Goal: Information Seeking & Learning: Compare options

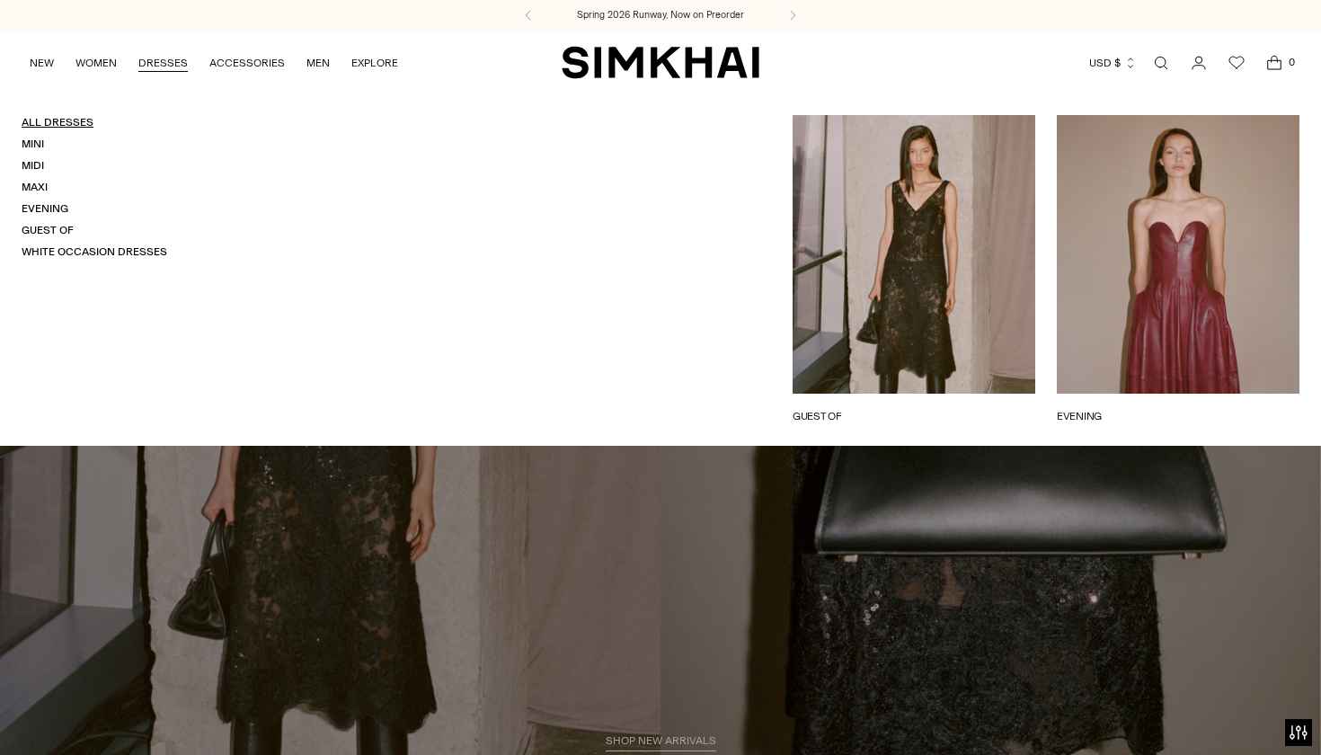
click at [48, 119] on link "All Dresses" at bounding box center [58, 122] width 72 height 13
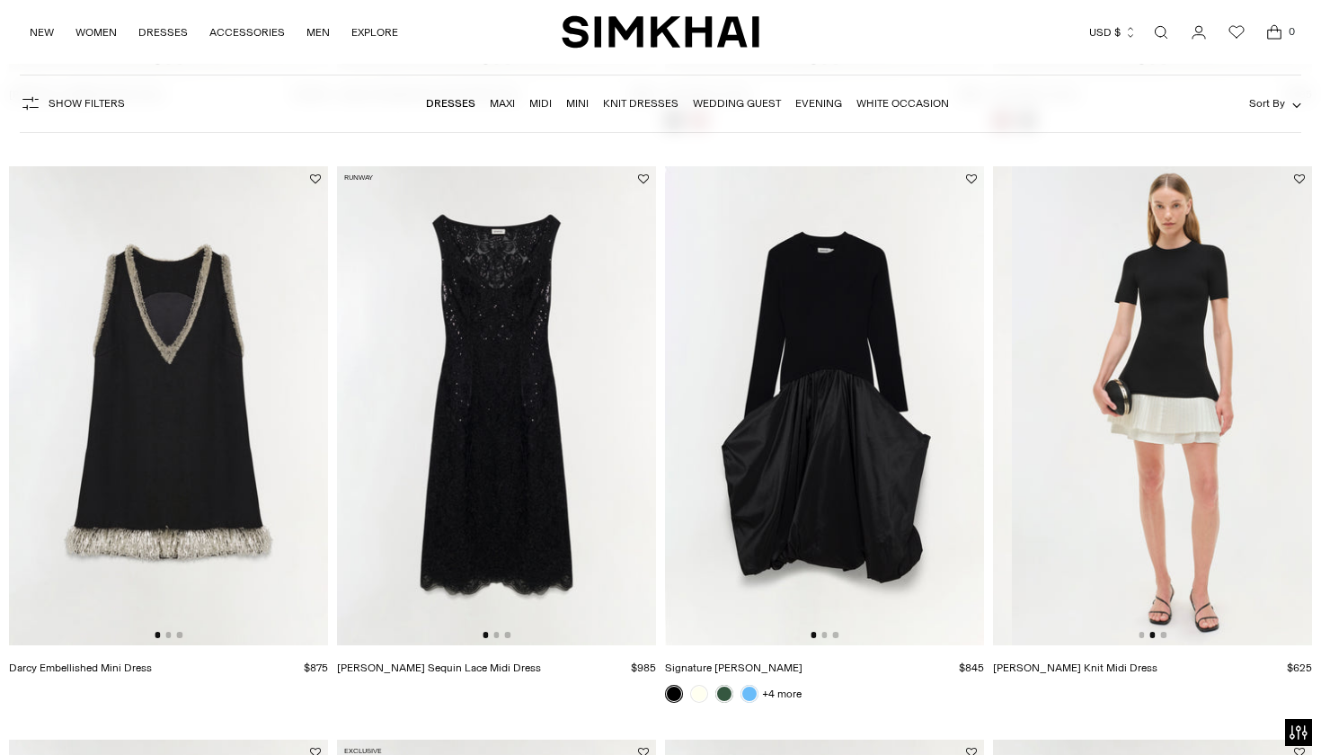
scroll to position [0, 330]
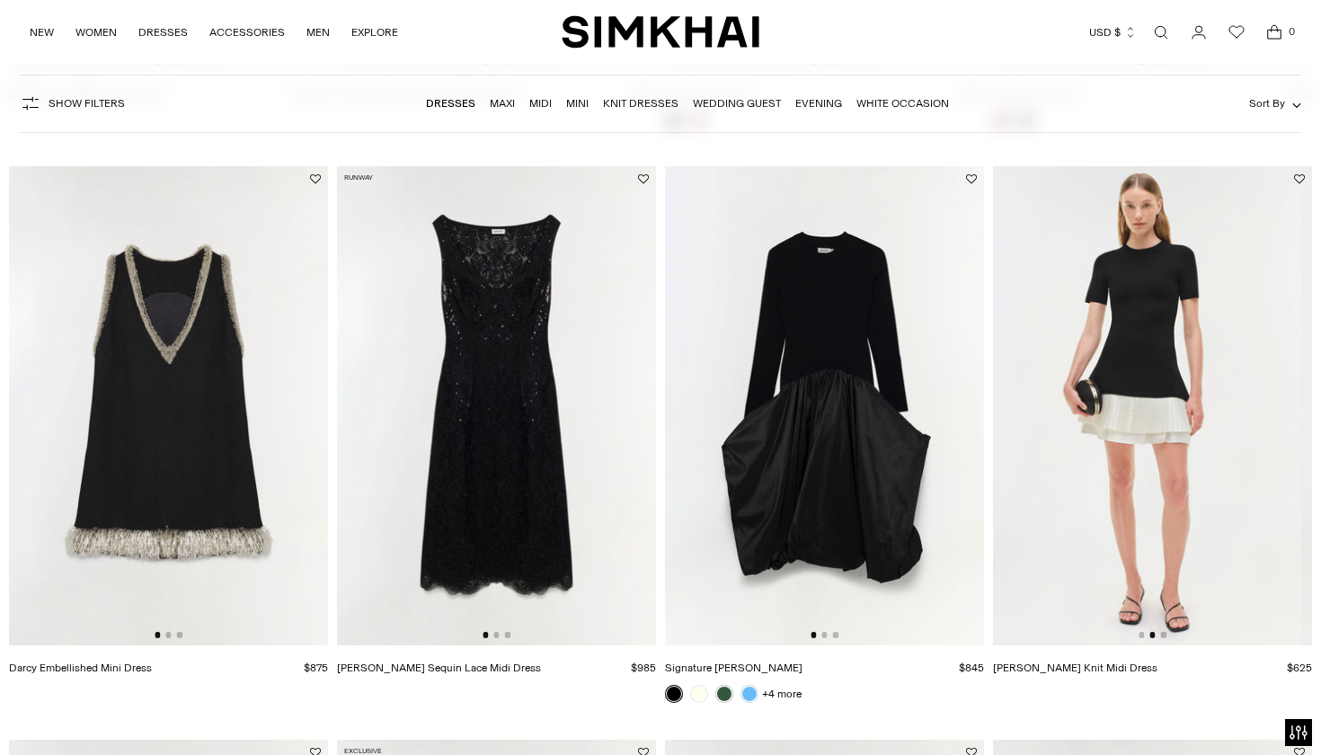
click at [1114, 450] on img at bounding box center [1141, 405] width 319 height 479
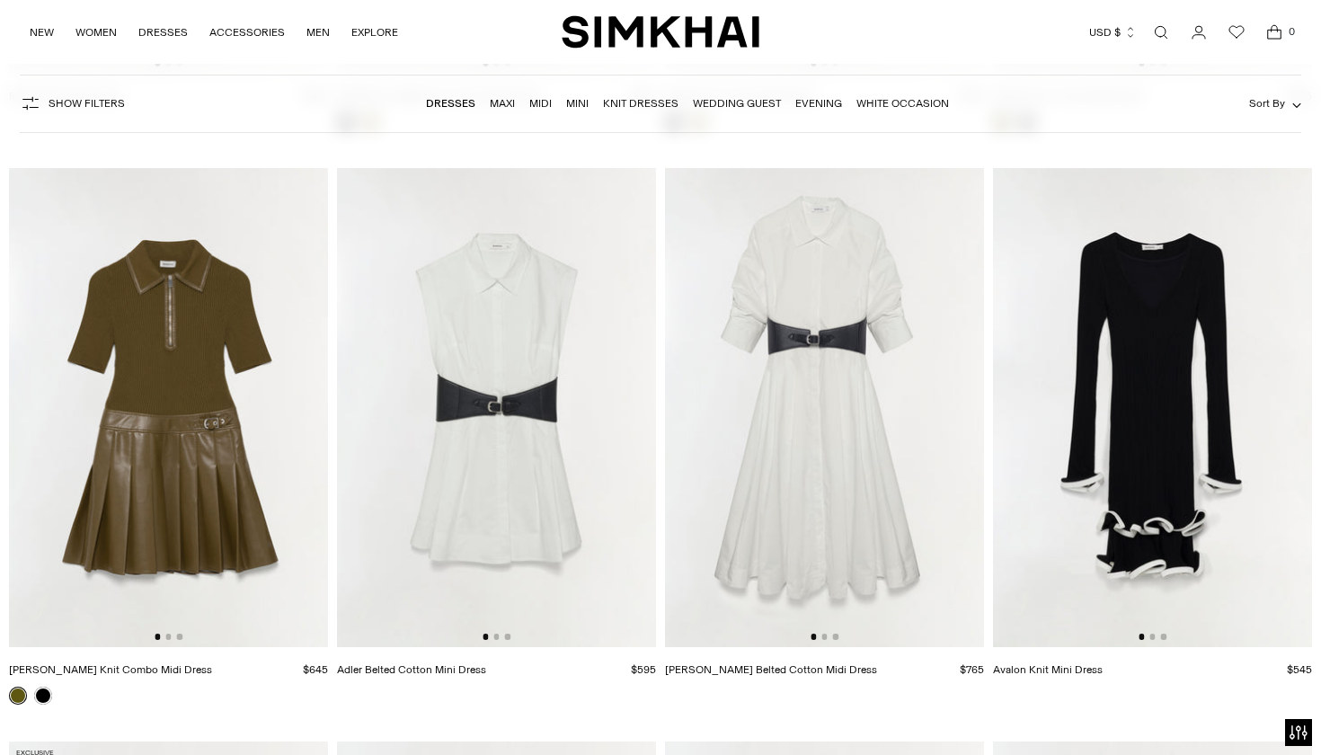
scroll to position [6389, 0]
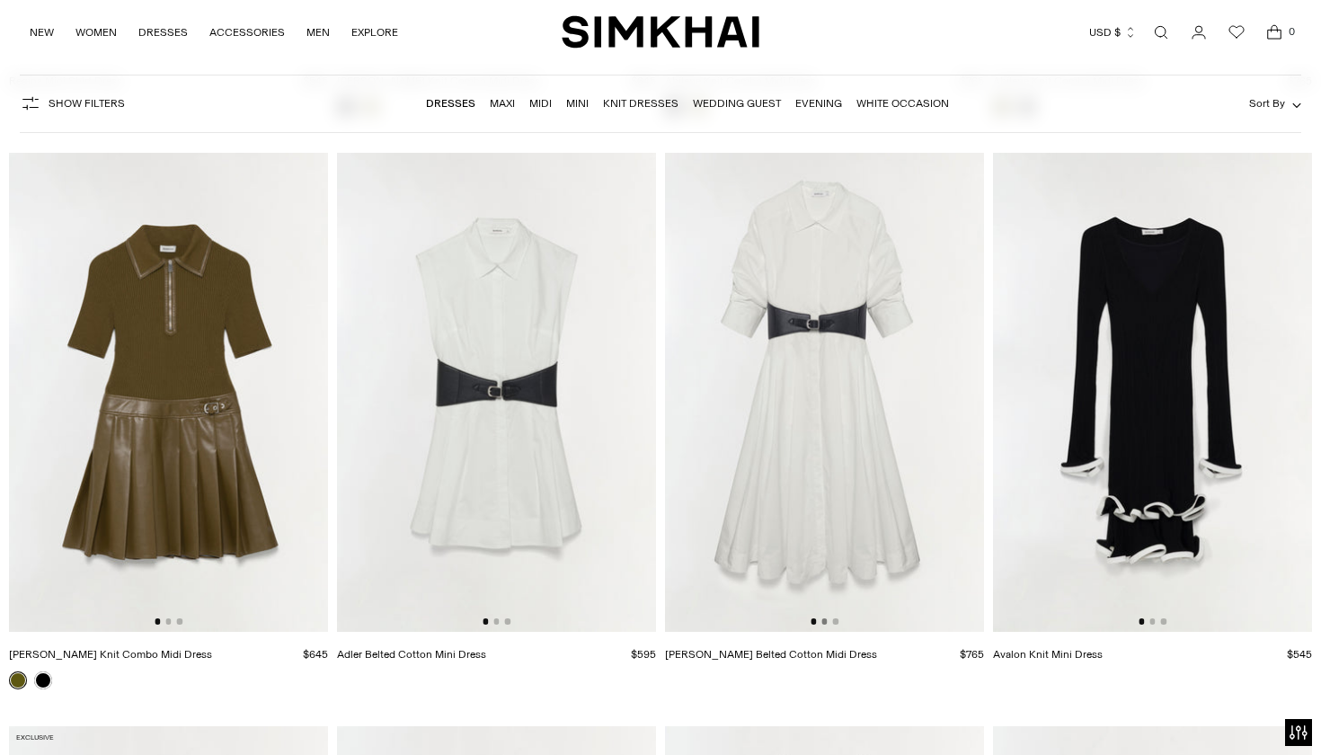
click at [822, 622] on button "Go to slide 2" at bounding box center [823, 620] width 5 height 5
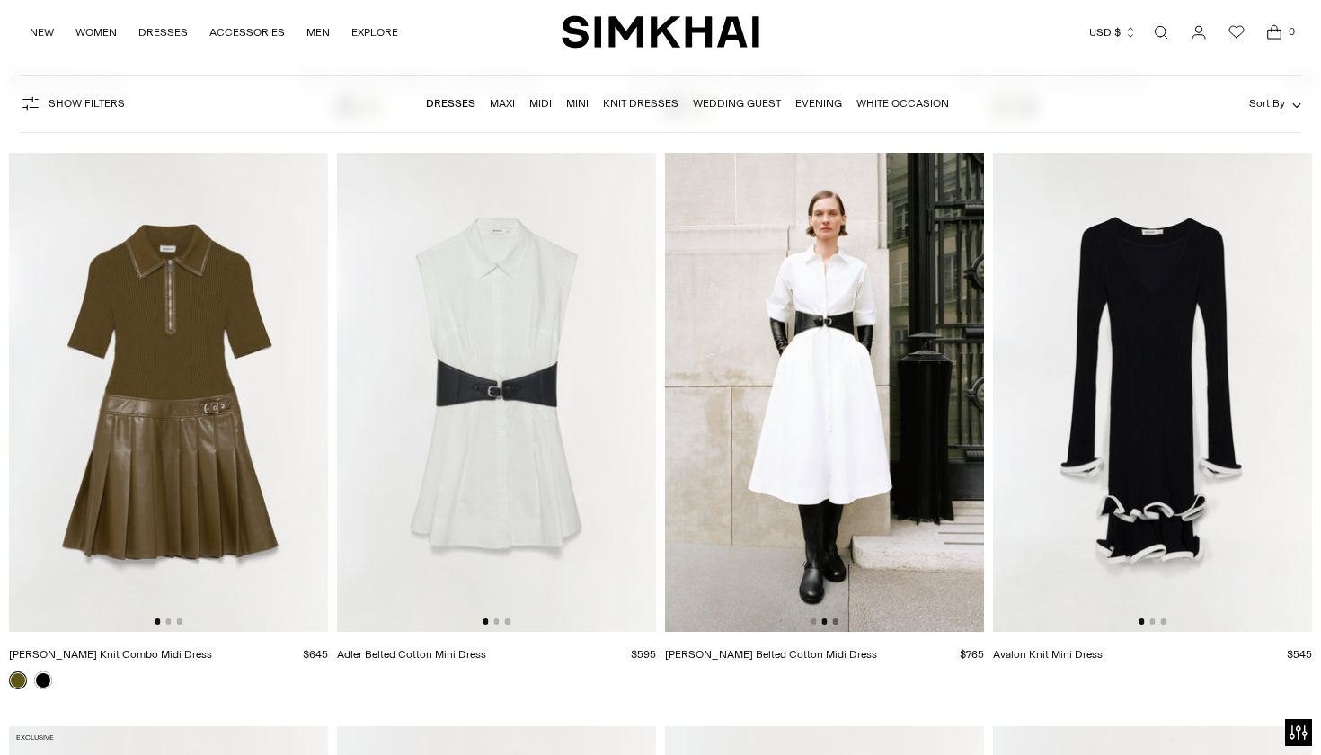
click at [836, 621] on button "Go to slide 3" at bounding box center [835, 620] width 5 height 5
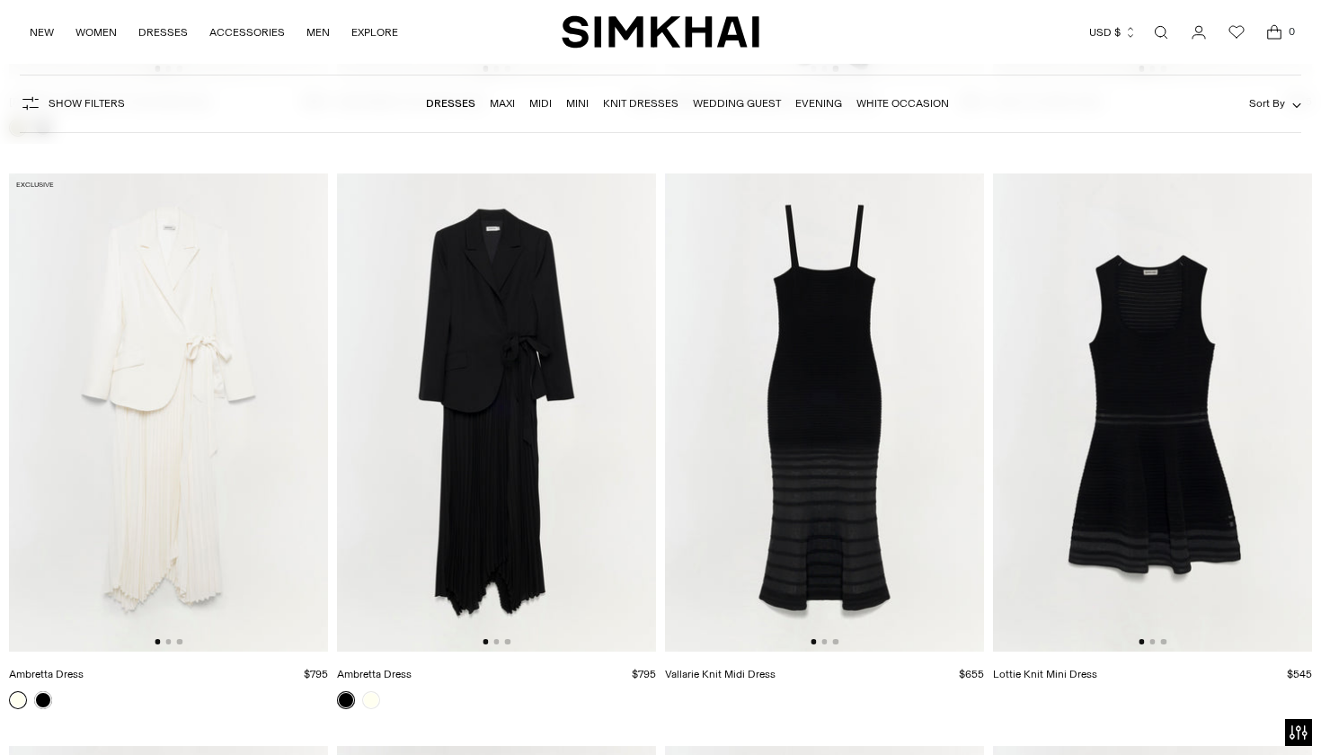
scroll to position [6946, 0]
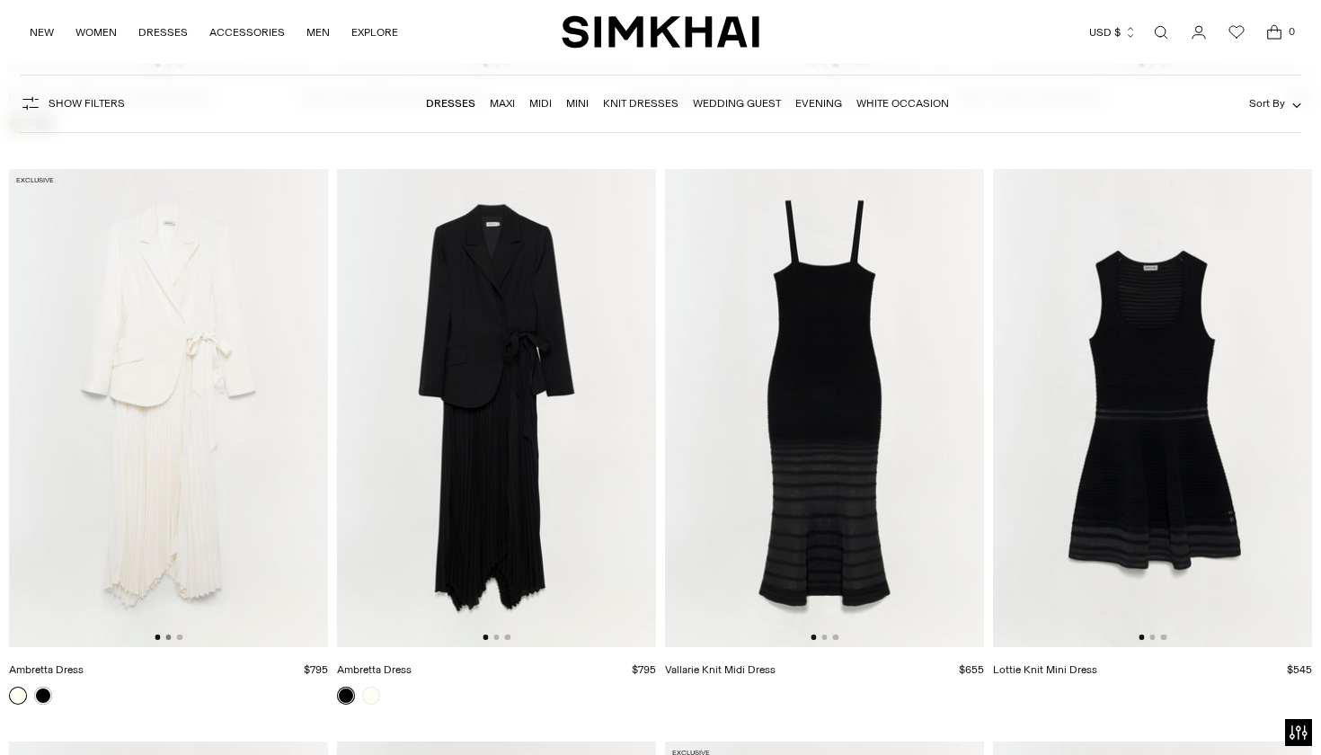
click at [166, 637] on button "Go to slide 2" at bounding box center [167, 636] width 5 height 5
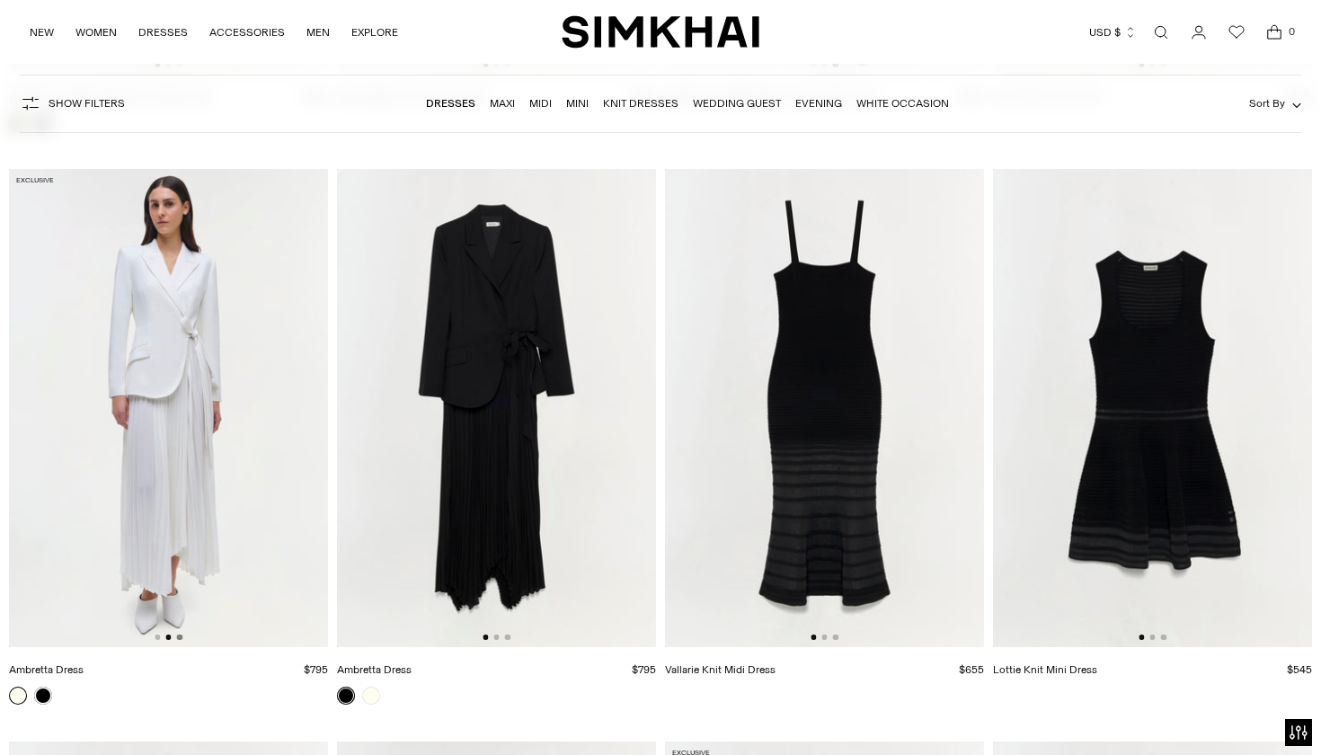
click at [181, 637] on button "Go to slide 3" at bounding box center [179, 636] width 5 height 5
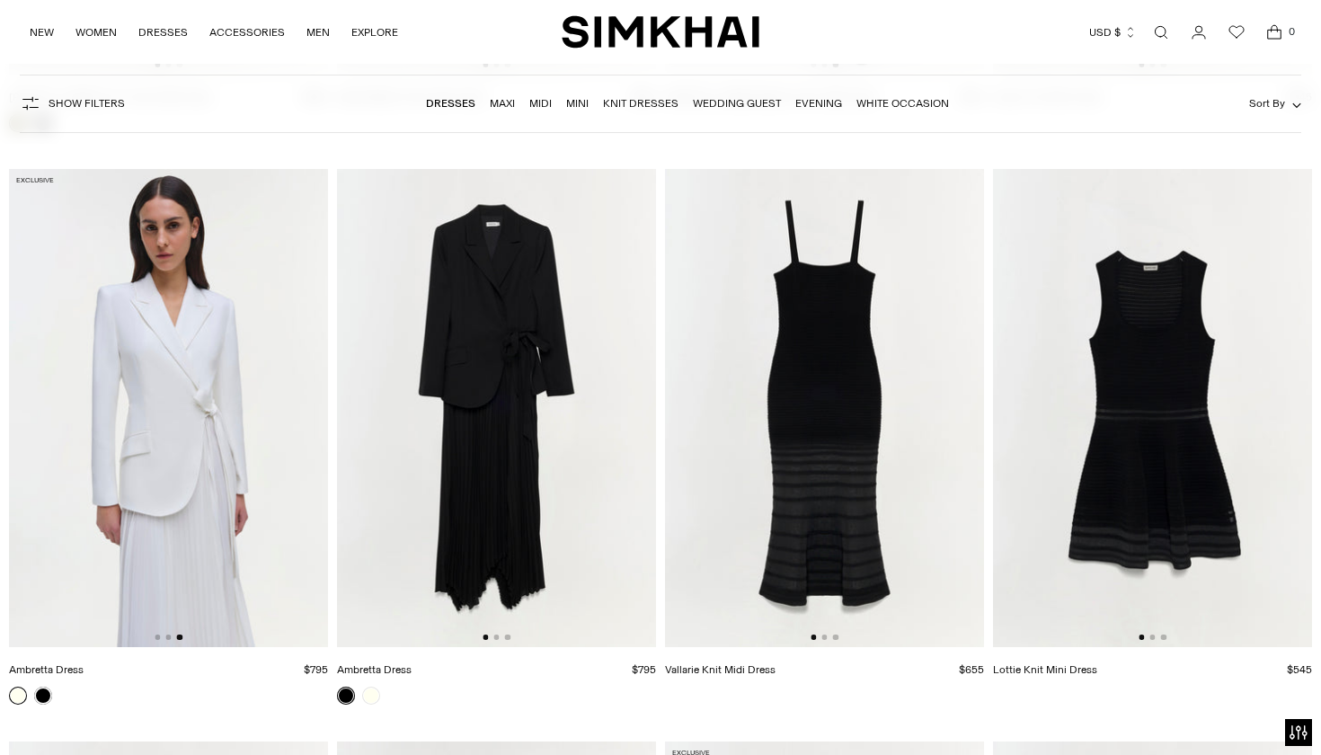
click at [231, 509] on img at bounding box center [168, 408] width 319 height 479
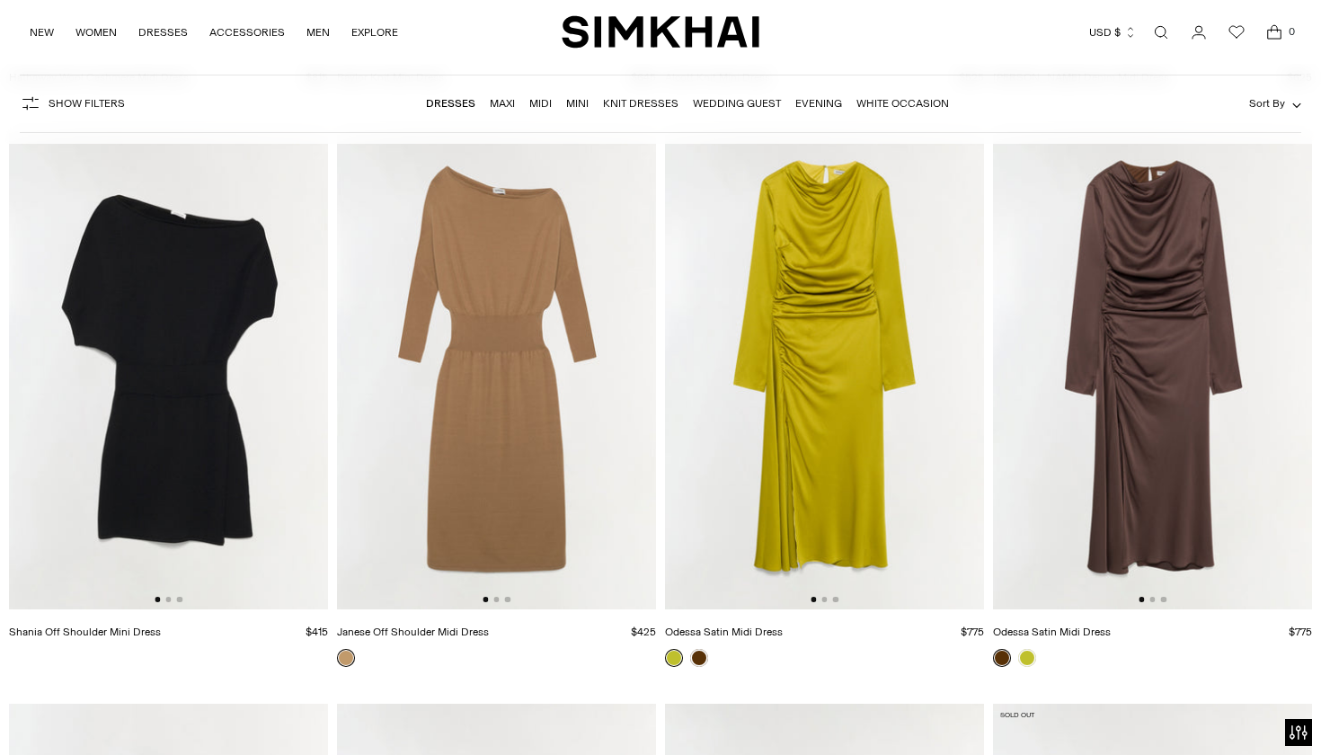
scroll to position [5246, 0]
